Goal: Register for event/course

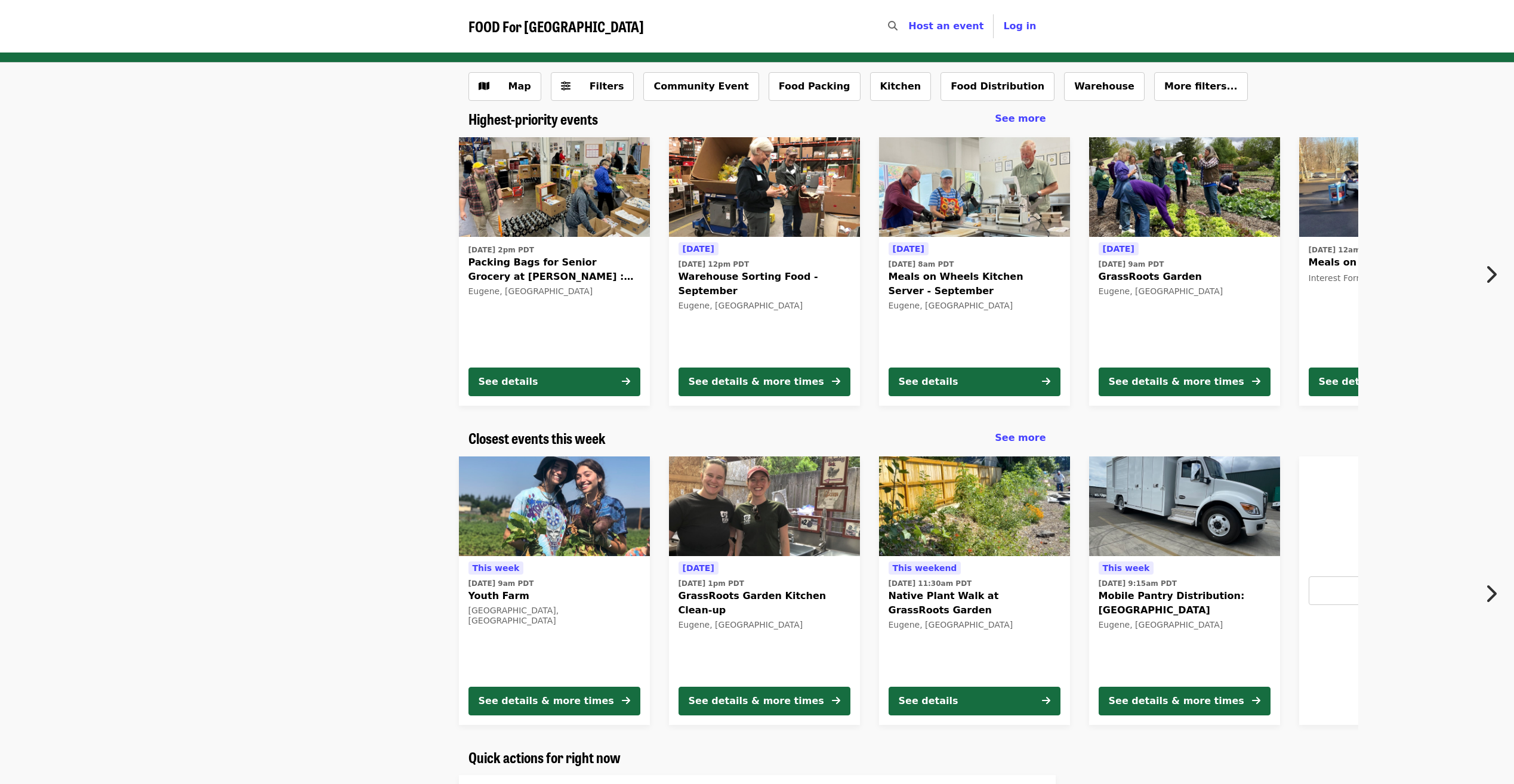
click at [1482, 265] on button "Next item" at bounding box center [1494, 274] width 39 height 33
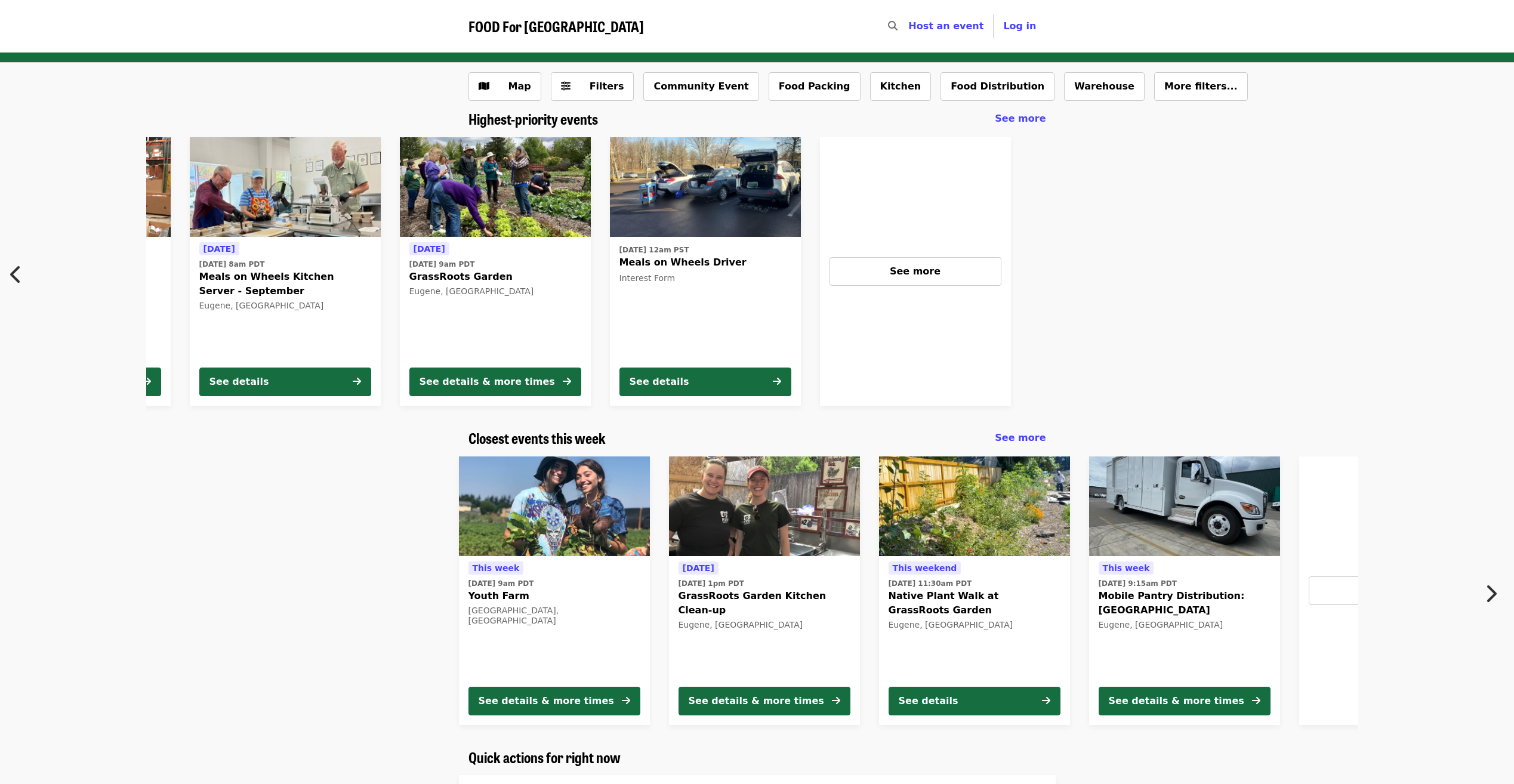
scroll to position [0, 807]
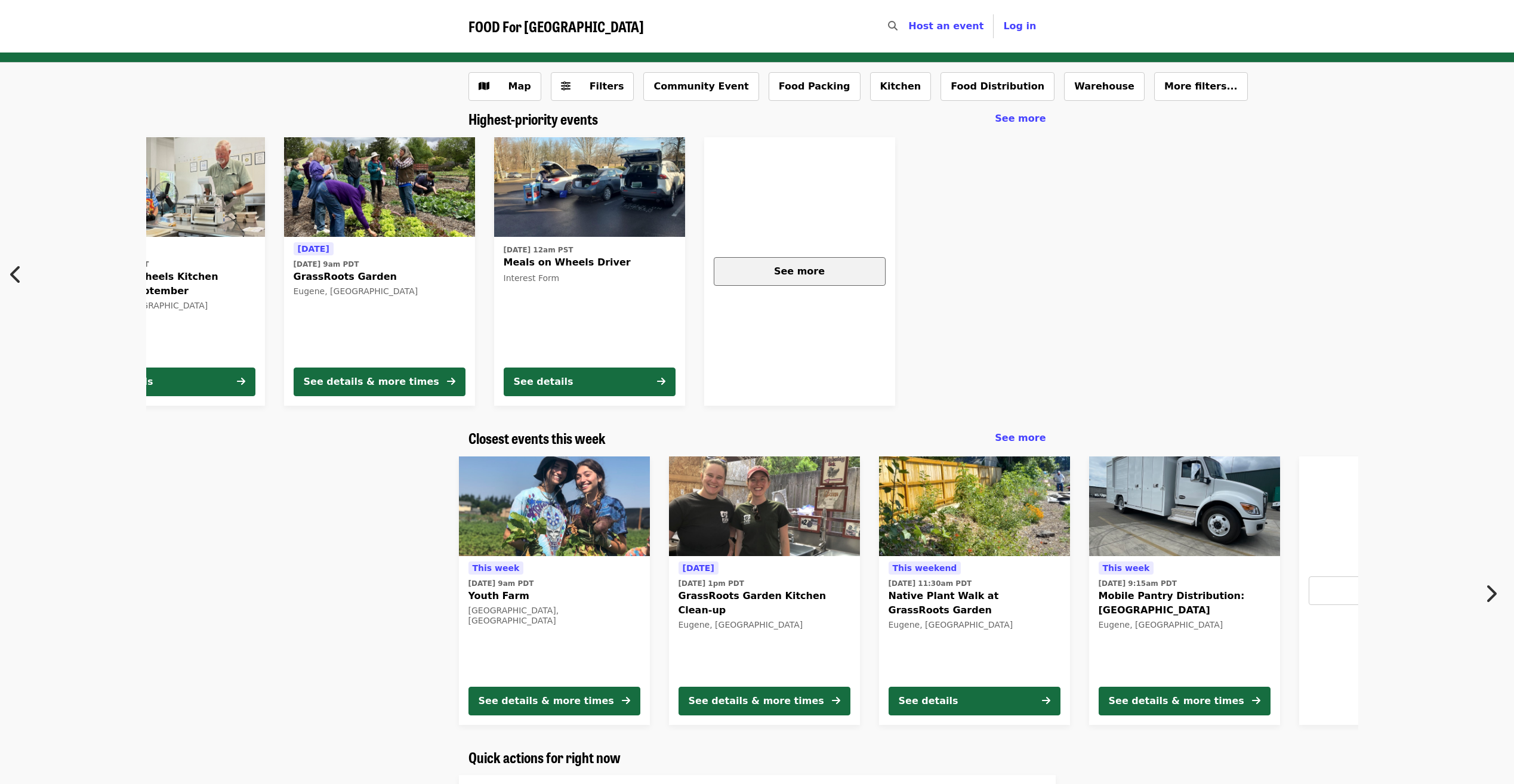
click at [827, 263] on button "See more" at bounding box center [799, 271] width 172 height 28
click at [20, 275] on icon "chevron-left icon" at bounding box center [16, 274] width 12 height 22
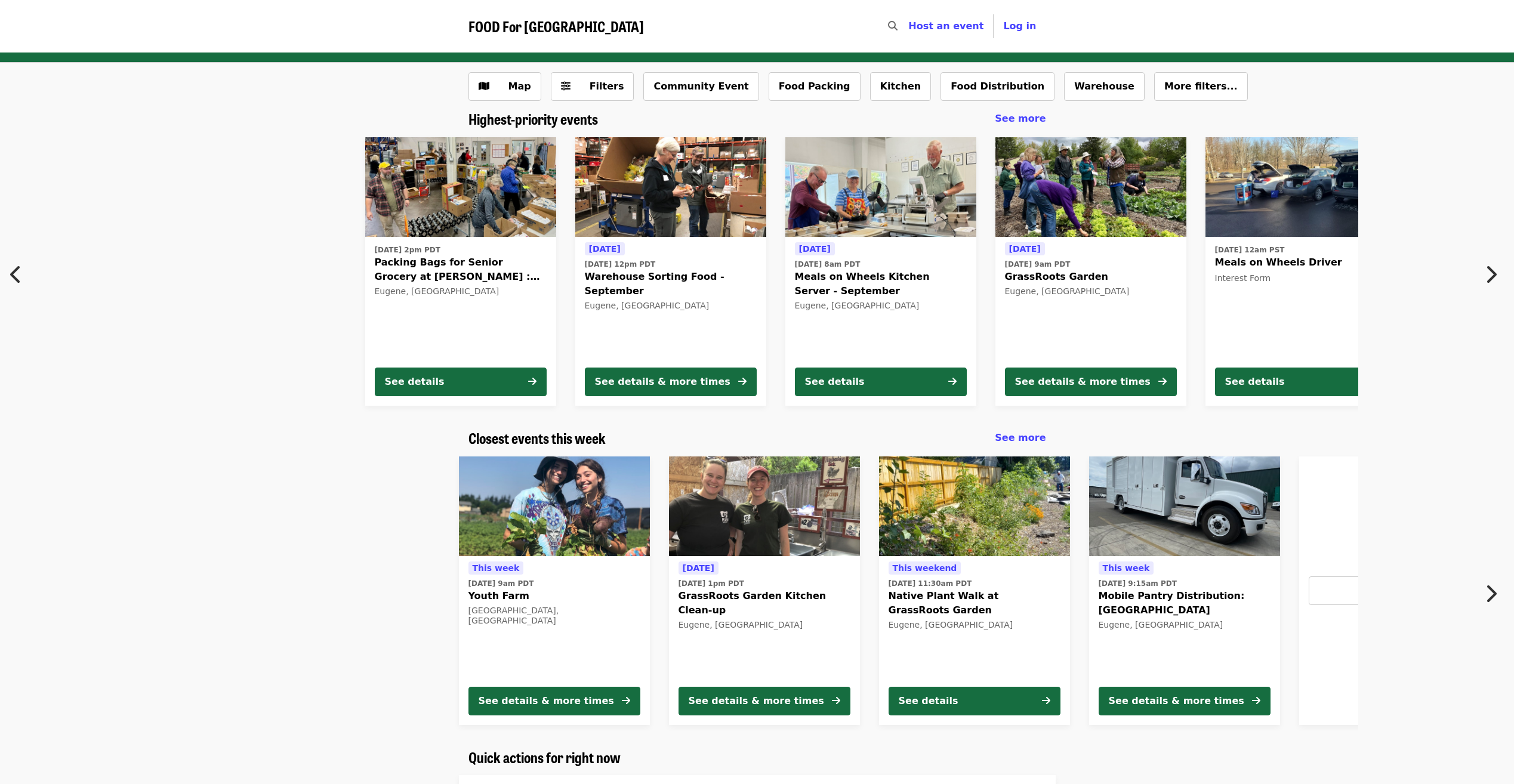
scroll to position [0, 0]
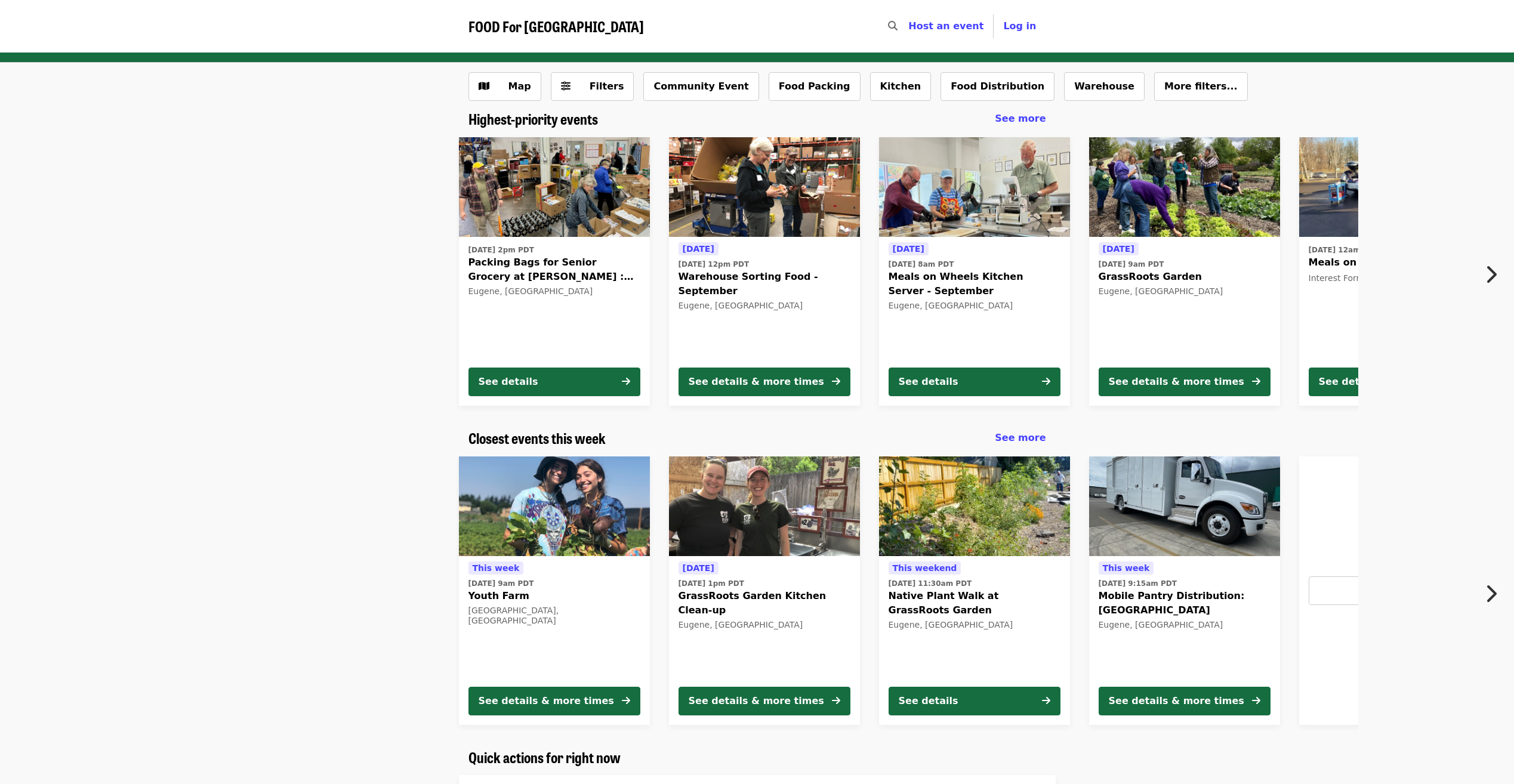
click at [20, 275] on div "Tue, Sep 30 @ 2pm PDT Packing Bags for Senior Grocery at Bailey Hill : October …" at bounding box center [757, 272] width 1514 height 288
click at [275, 243] on div "Tue, Sep 30 @ 2pm PDT Packing Bags for Senior Grocery at Bailey Hill : October …" at bounding box center [752, 272] width 1212 height 288
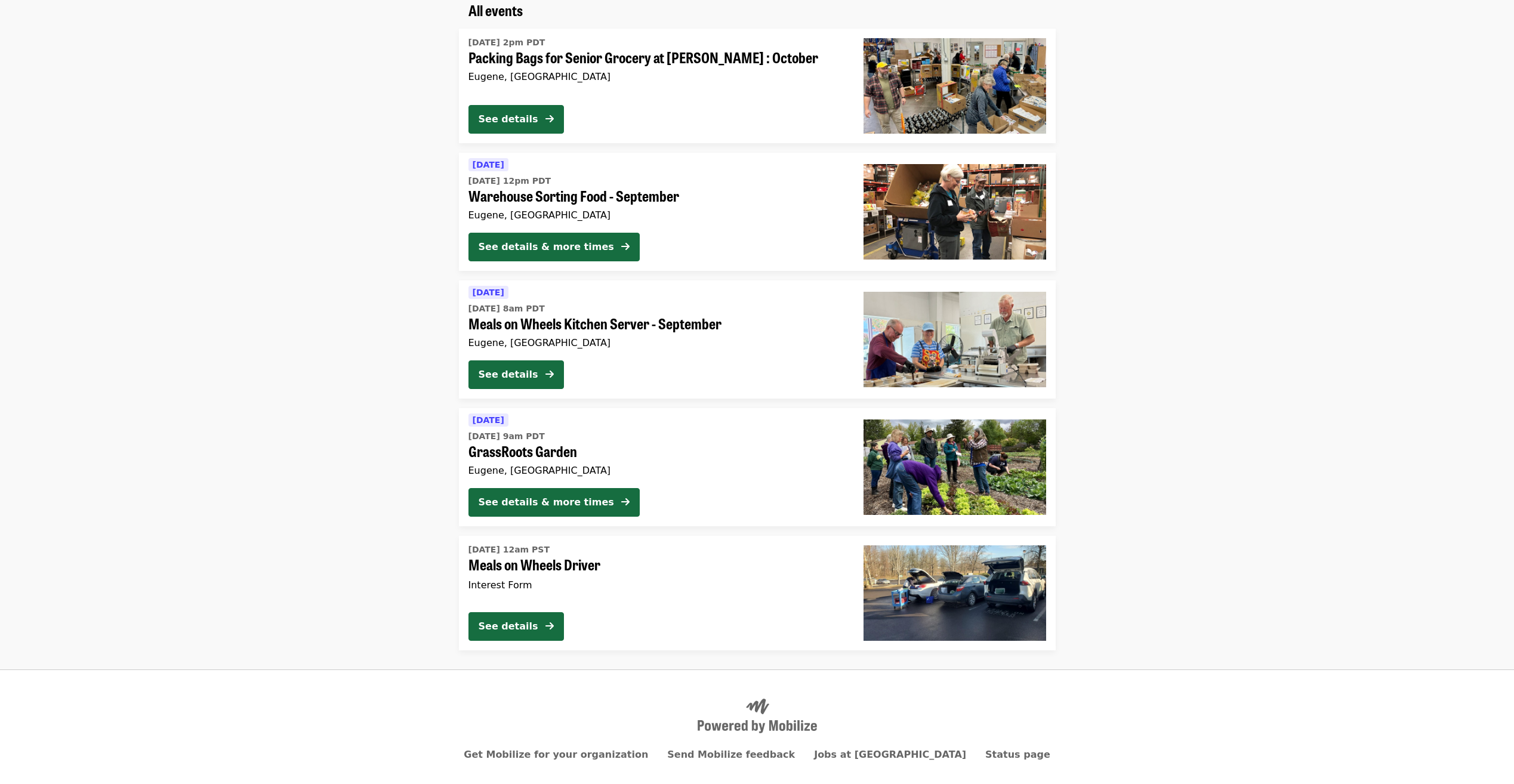
scroll to position [88, 0]
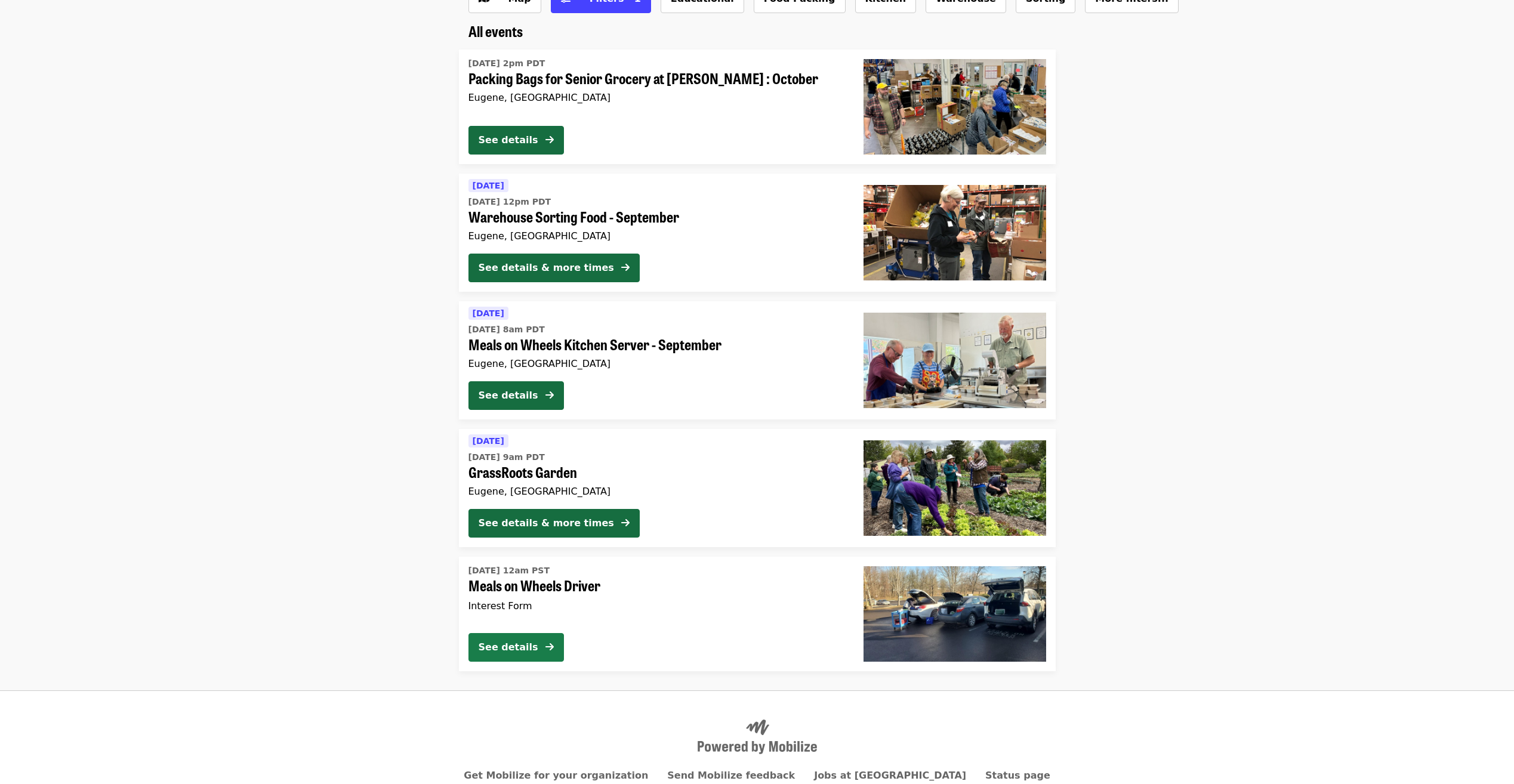
click at [530, 644] on div "See details" at bounding box center [509, 647] width 60 height 15
